Goal: Task Accomplishment & Management: Use online tool/utility

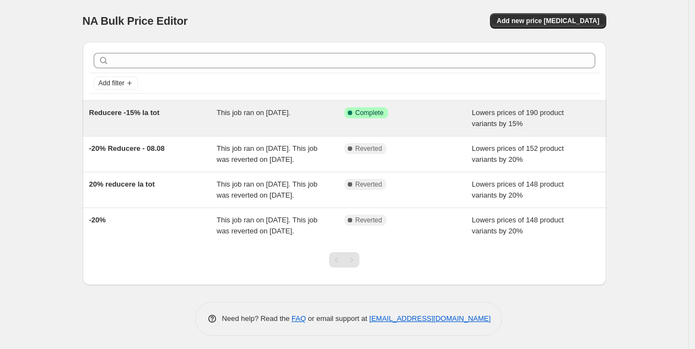
click at [144, 117] on div "Reducere -15% la tot" at bounding box center [153, 118] width 128 height 22
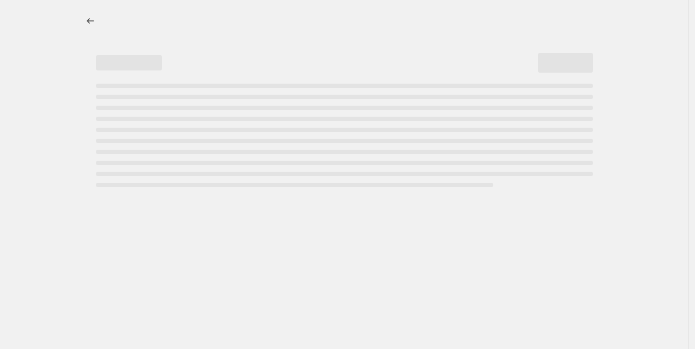
select select "percentage"
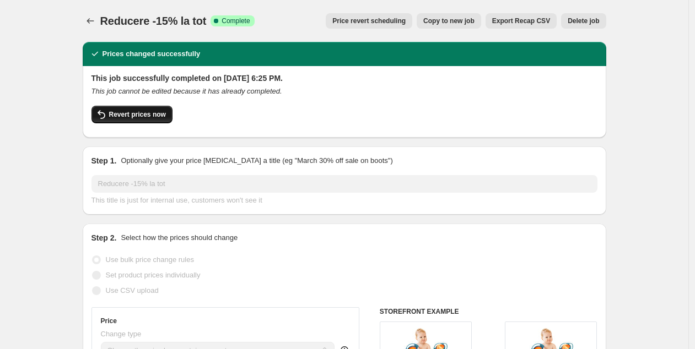
click at [149, 115] on span "Revert prices now" at bounding box center [137, 114] width 57 height 9
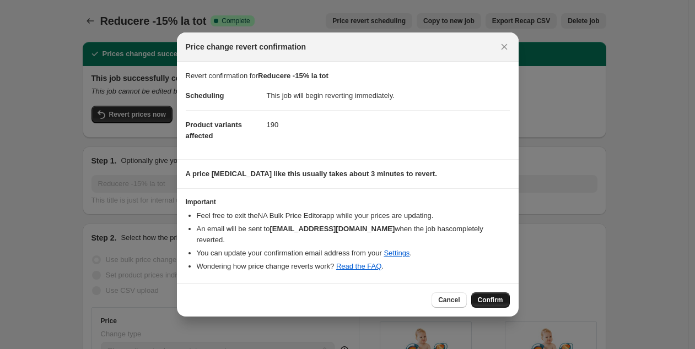
click at [484, 296] on span "Confirm" at bounding box center [490, 300] width 25 height 9
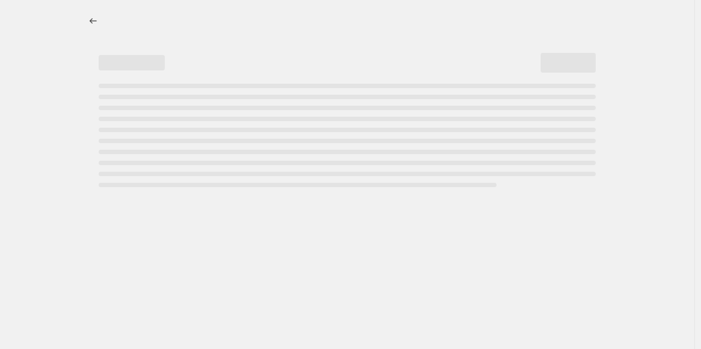
select select "percentage"
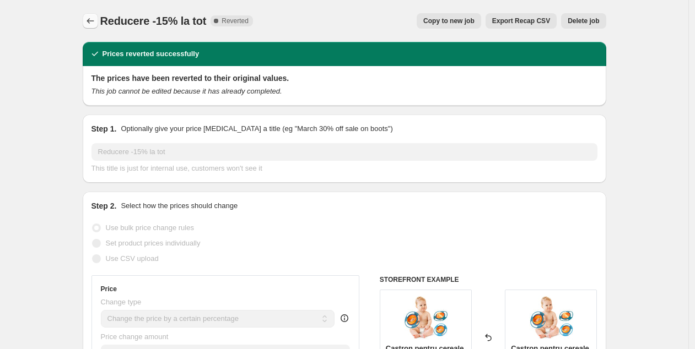
click at [96, 18] on icon "Price change jobs" at bounding box center [90, 20] width 11 height 11
